Goal: Task Accomplishment & Management: Use online tool/utility

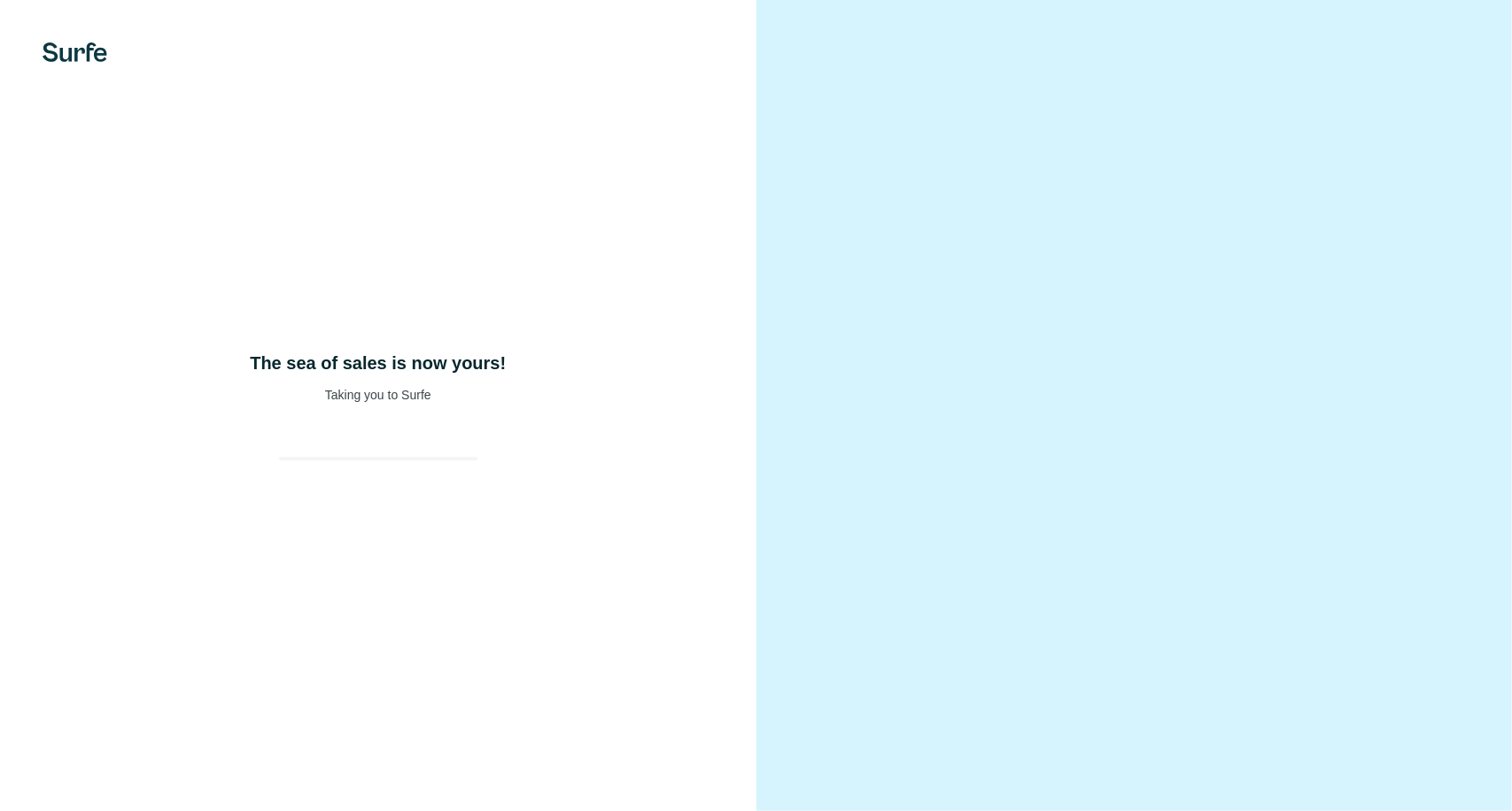
click at [351, 406] on div "The sea of sales is now yours! Taking you to Surfe" at bounding box center [378, 406] width 756 height 811
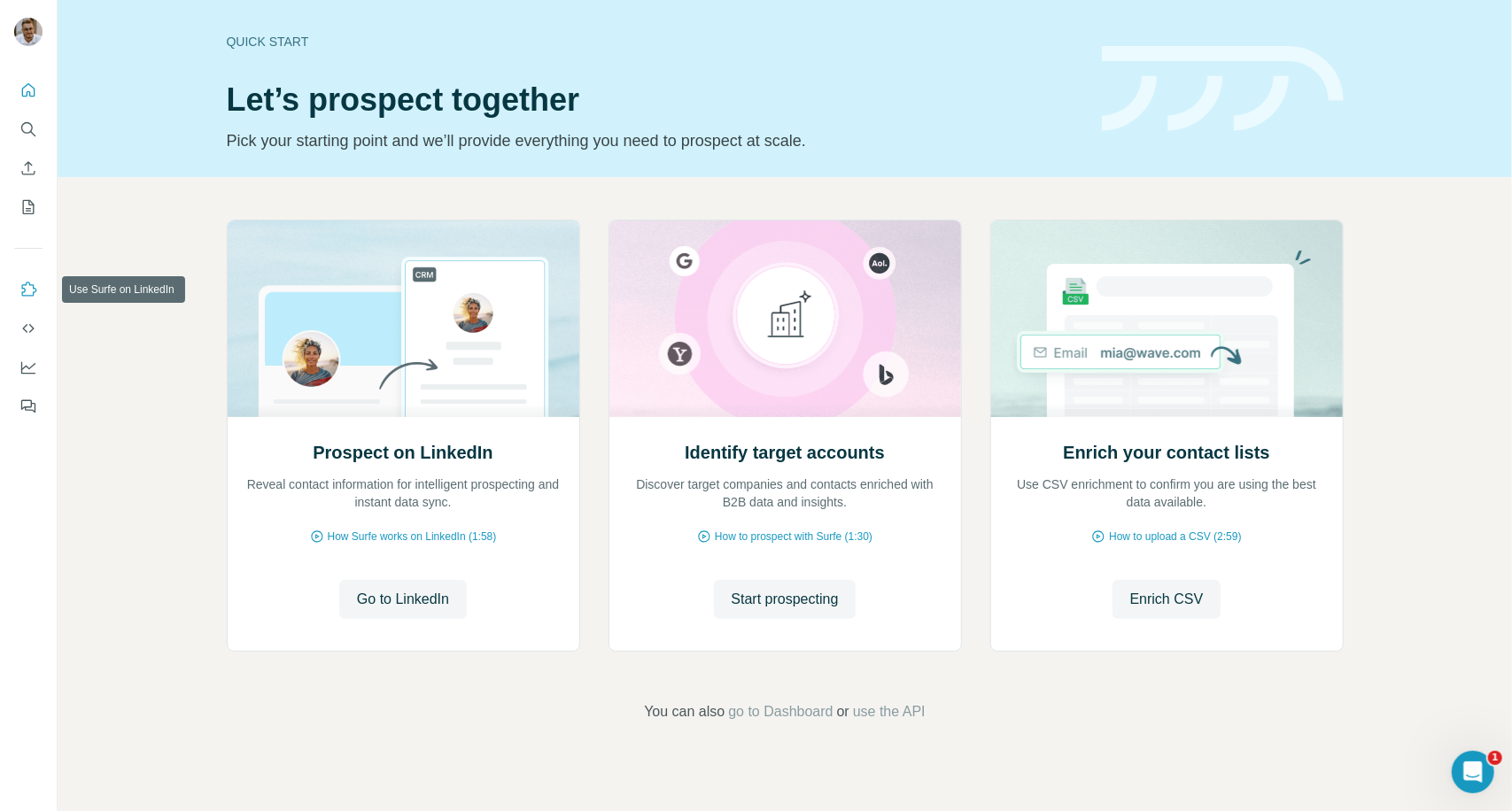
click at [27, 298] on button "Use Surfe on LinkedIn" at bounding box center [27, 289] width 28 height 32
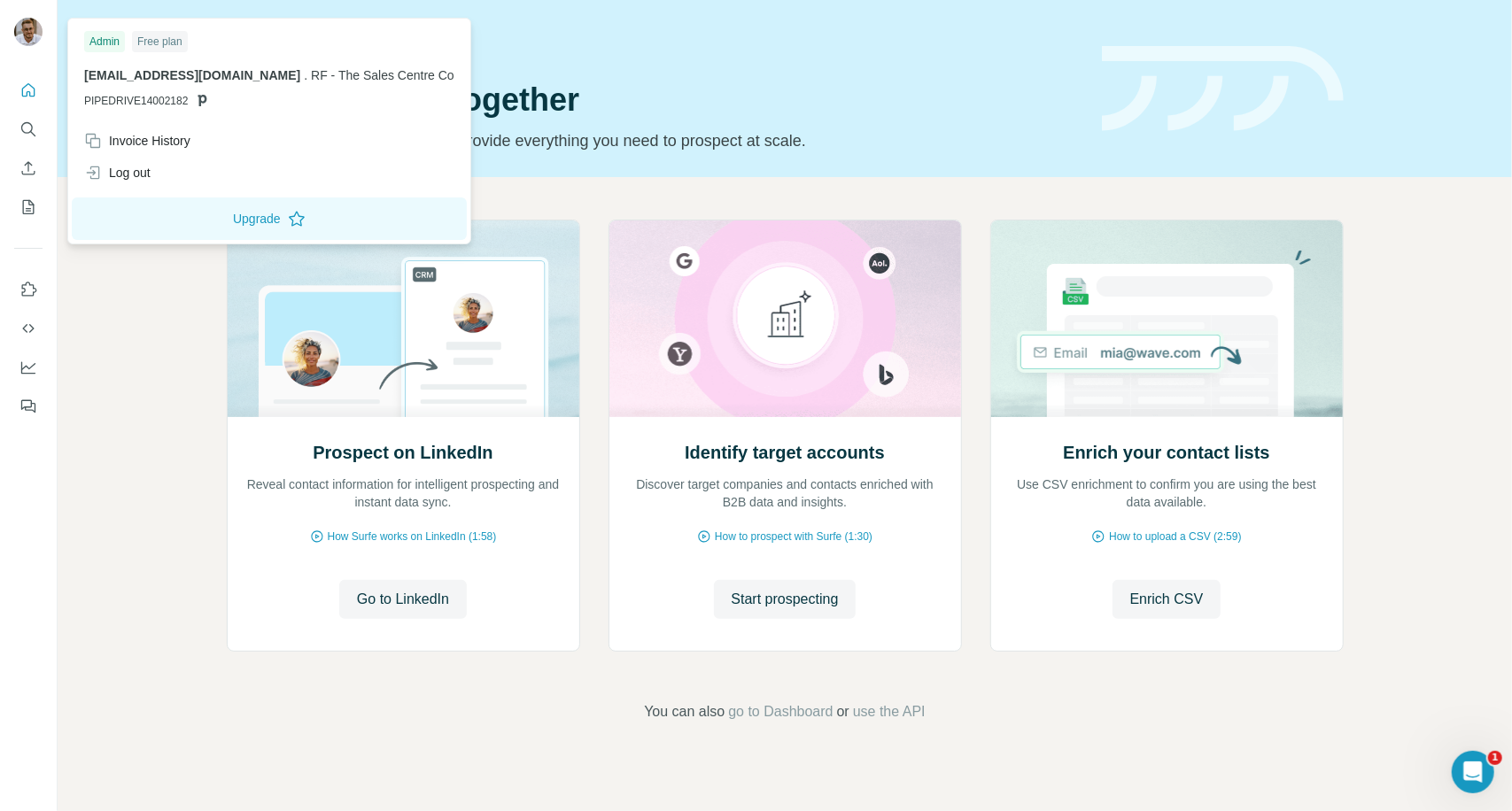
click at [35, 32] on img at bounding box center [27, 31] width 28 height 28
click at [140, 213] on button "Upgrade" at bounding box center [268, 219] width 395 height 42
click at [27, 380] on button "Dashboard" at bounding box center [27, 367] width 28 height 32
